Goal: Obtain resource: Obtain resource

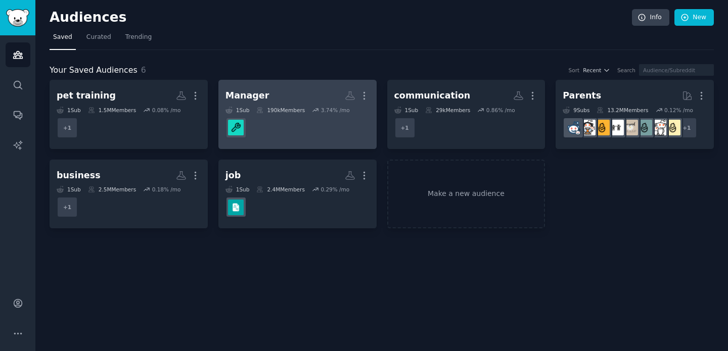
click at [258, 97] on div "Manager" at bounding box center [247, 95] width 44 height 13
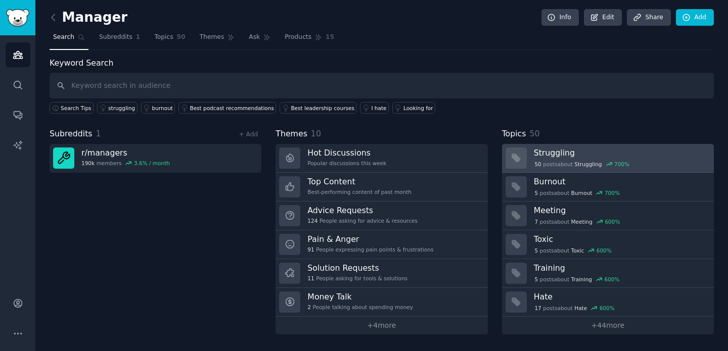
click at [555, 155] on h3 "Struggling" at bounding box center [620, 153] width 173 height 11
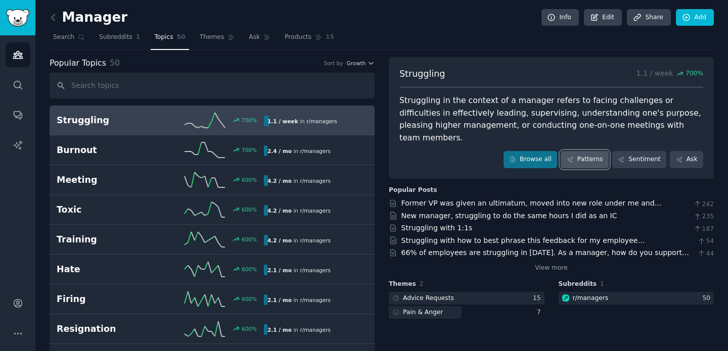
click at [573, 151] on link "Patterns" at bounding box center [584, 159] width 48 height 17
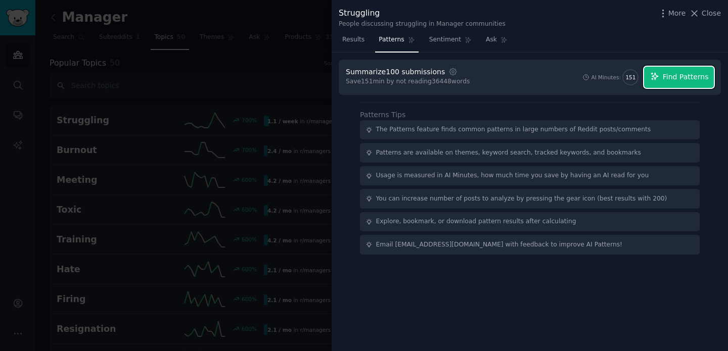
click at [657, 79] on icon "button" at bounding box center [654, 76] width 9 height 9
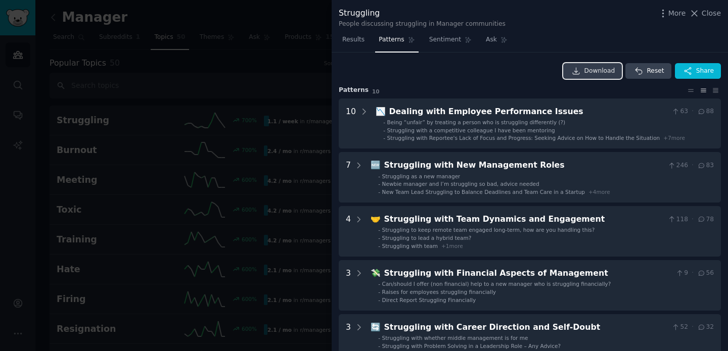
click at [592, 69] on span "Download" at bounding box center [599, 71] width 31 height 9
click at [354, 39] on span "Results" at bounding box center [353, 39] width 22 height 9
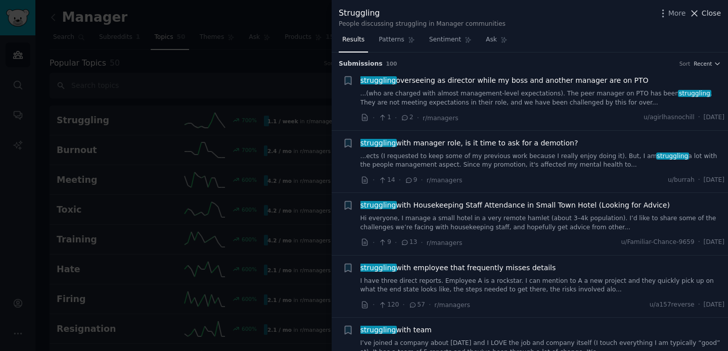
click at [709, 12] on span "Close" at bounding box center [710, 13] width 19 height 11
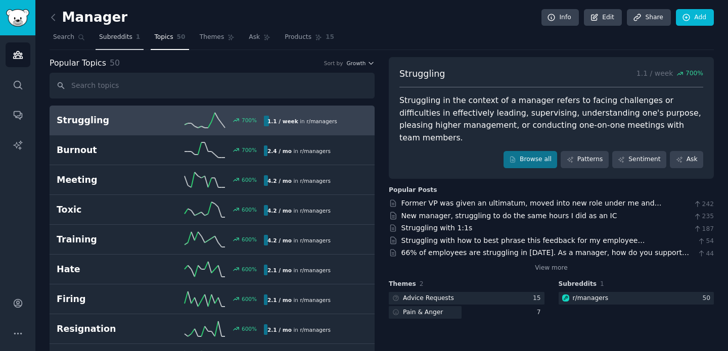
click at [110, 33] on span "Subreddits" at bounding box center [115, 37] width 33 height 9
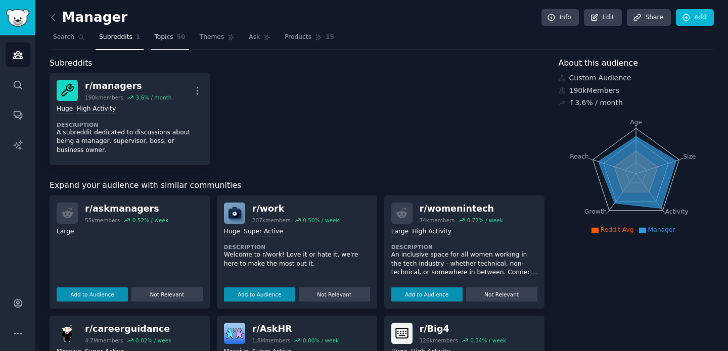
click at [165, 38] on span "Topics" at bounding box center [163, 37] width 19 height 9
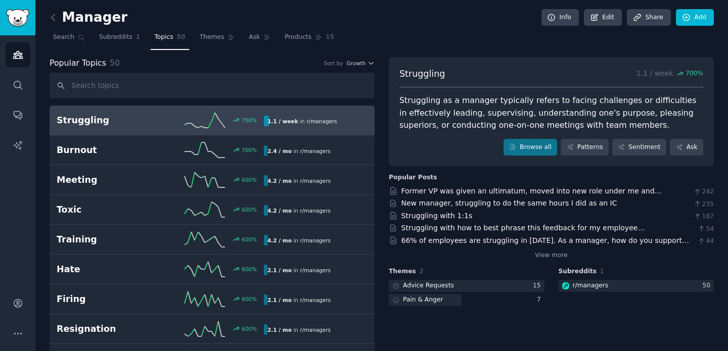
click at [106, 121] on h2 "Struggling" at bounding box center [109, 120] width 104 height 13
click at [569, 150] on icon at bounding box center [570, 147] width 7 height 7
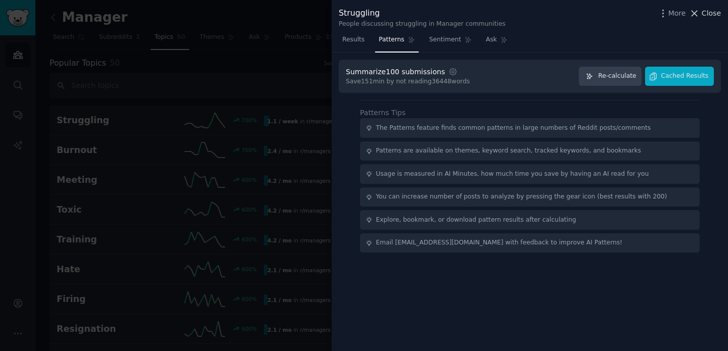
click at [705, 11] on span "Close" at bounding box center [710, 13] width 19 height 11
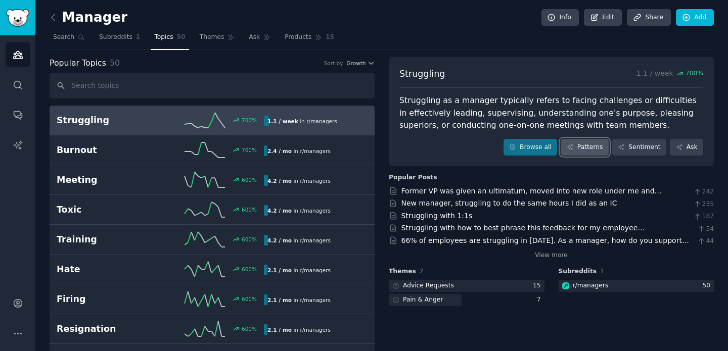
click at [589, 144] on link "Patterns" at bounding box center [584, 147] width 48 height 17
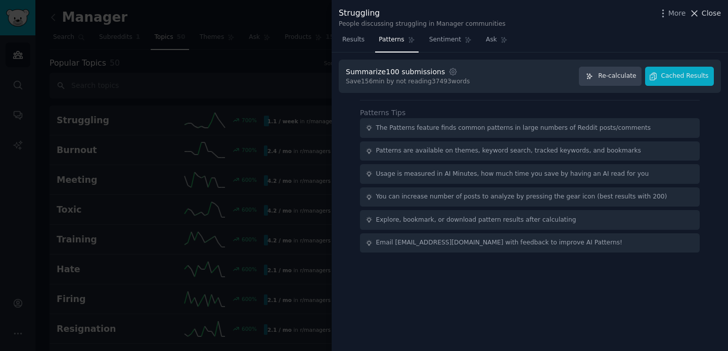
click at [707, 9] on span "Close" at bounding box center [710, 13] width 19 height 11
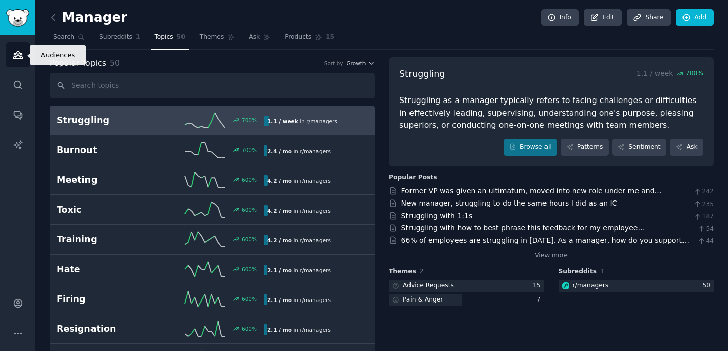
click at [14, 51] on icon "Sidebar" at bounding box center [18, 55] width 11 height 11
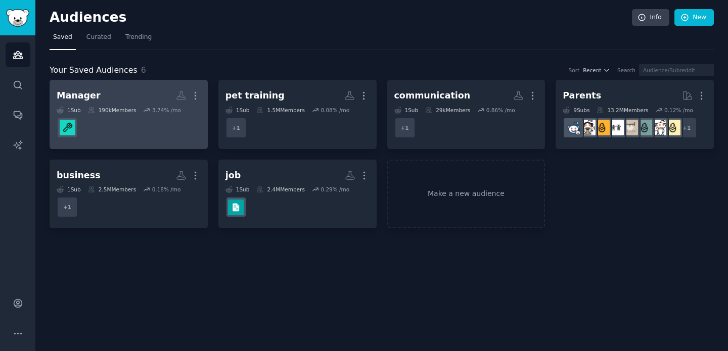
click at [120, 106] on div "Manager More 1 Sub 190k Members 3.74 % /mo" at bounding box center [129, 114] width 144 height 55
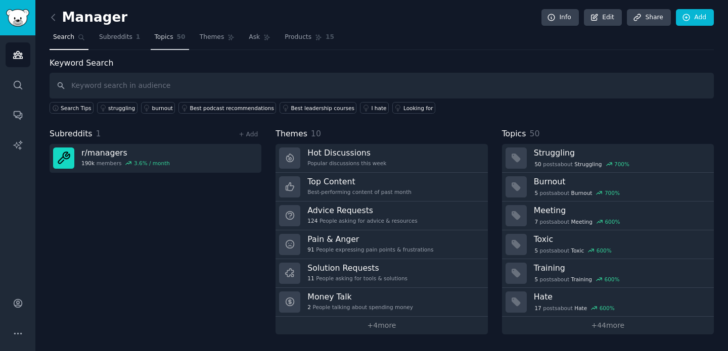
click at [161, 41] on span "Topics" at bounding box center [163, 37] width 19 height 9
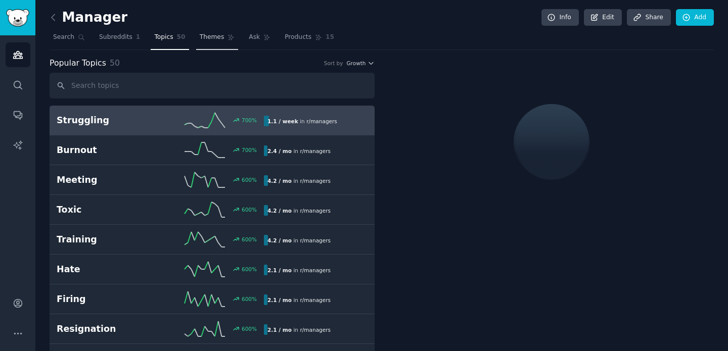
click at [200, 38] on span "Themes" at bounding box center [212, 37] width 25 height 9
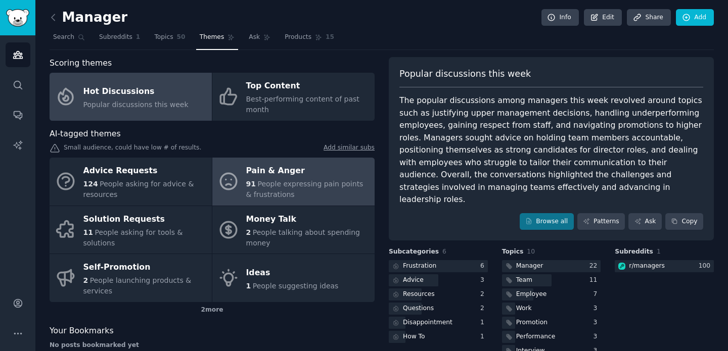
click at [285, 188] on span "People expressing pain points & frustrations" at bounding box center [304, 189] width 117 height 19
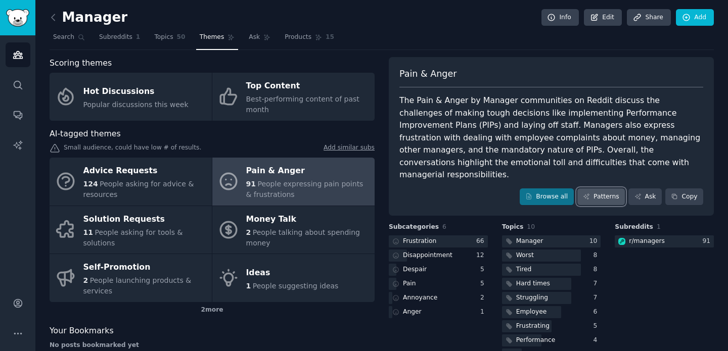
click at [594, 189] on link "Patterns" at bounding box center [601, 197] width 48 height 17
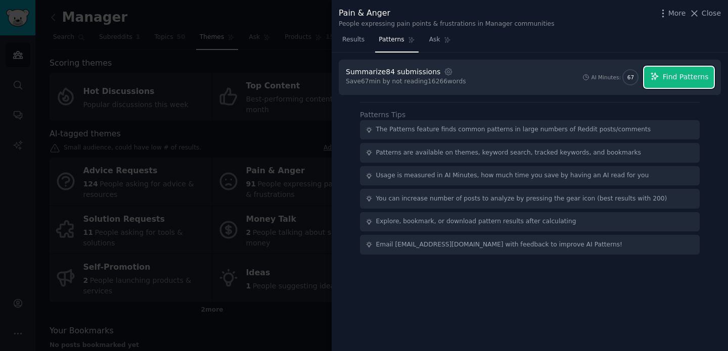
click at [679, 77] on span "Find Patterns" at bounding box center [686, 77] width 46 height 11
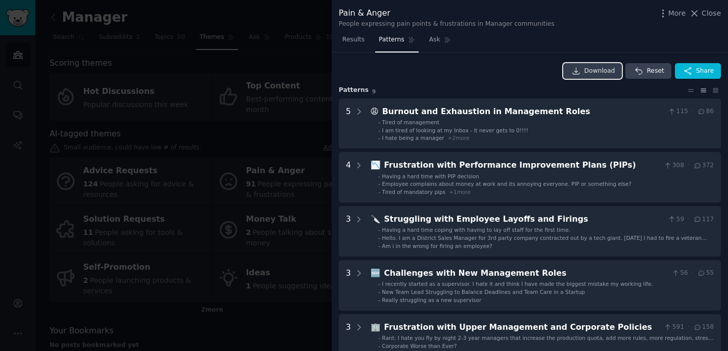
click at [592, 69] on span "Download" at bounding box center [599, 71] width 31 height 9
click at [197, 14] on div at bounding box center [364, 175] width 728 height 351
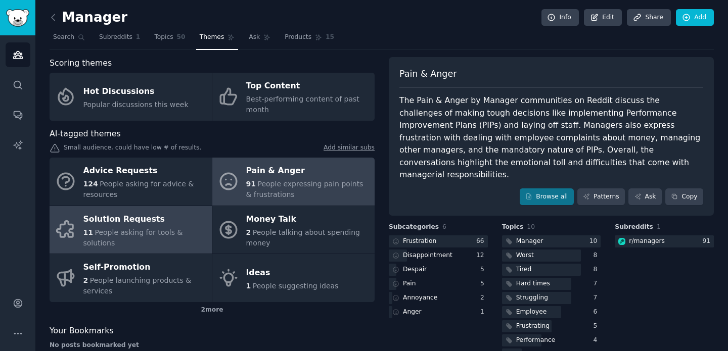
click at [154, 235] on span "People asking for tools & solutions" at bounding box center [133, 237] width 100 height 19
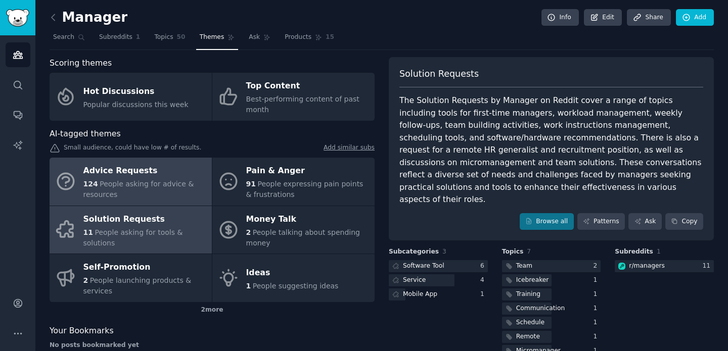
click at [134, 183] on span "People asking for advice & resources" at bounding box center [138, 189] width 111 height 19
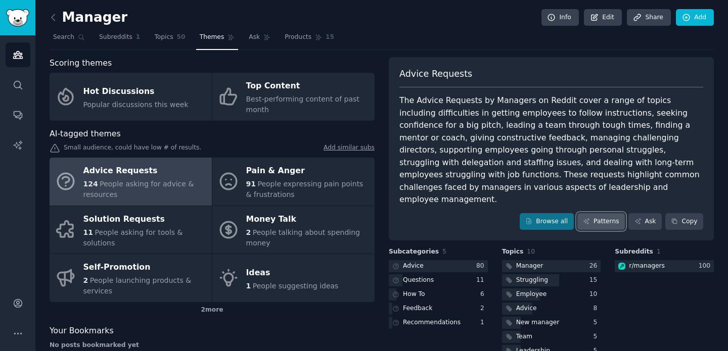
click at [608, 213] on link "Patterns" at bounding box center [601, 221] width 48 height 17
